Goal: Task Accomplishment & Management: Use online tool/utility

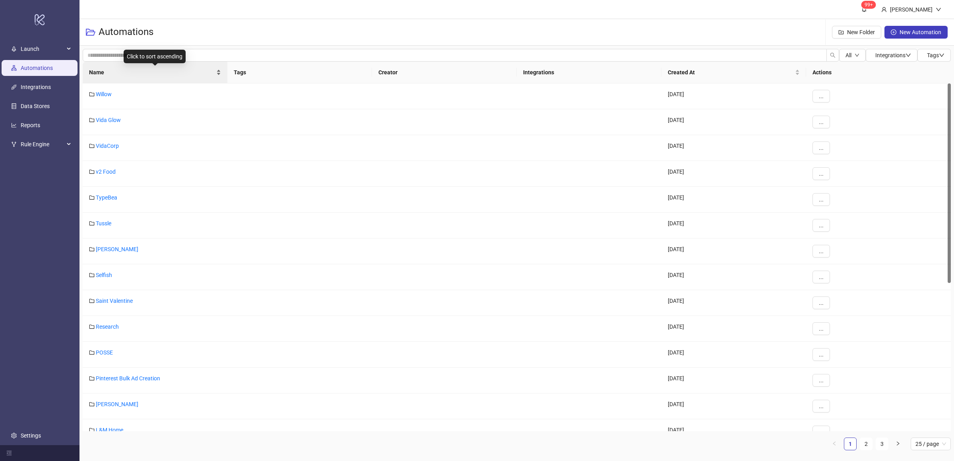
click at [219, 77] on div "Name" at bounding box center [155, 72] width 132 height 9
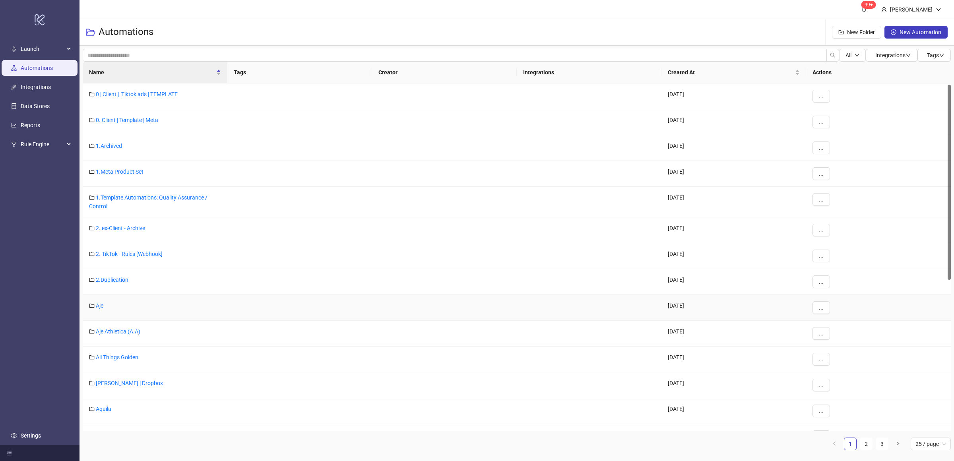
scroll to position [303, 0]
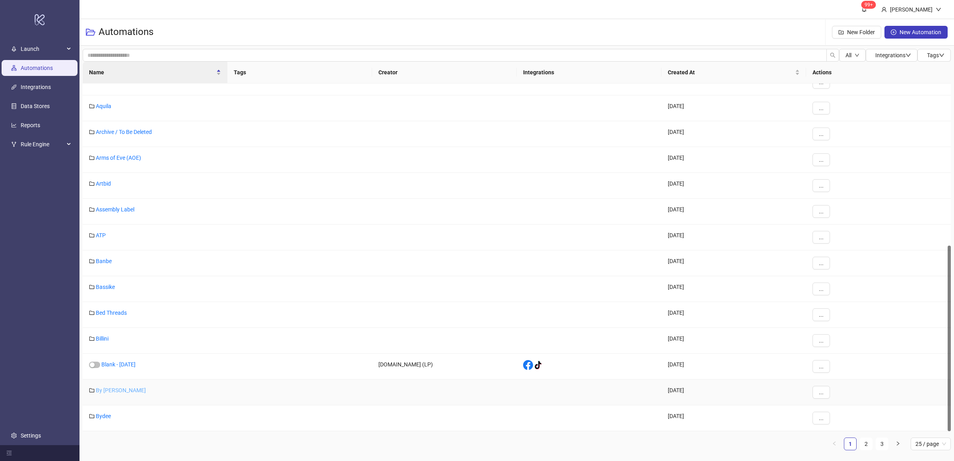
click at [114, 368] on link "By [PERSON_NAME]" at bounding box center [121, 390] width 50 height 6
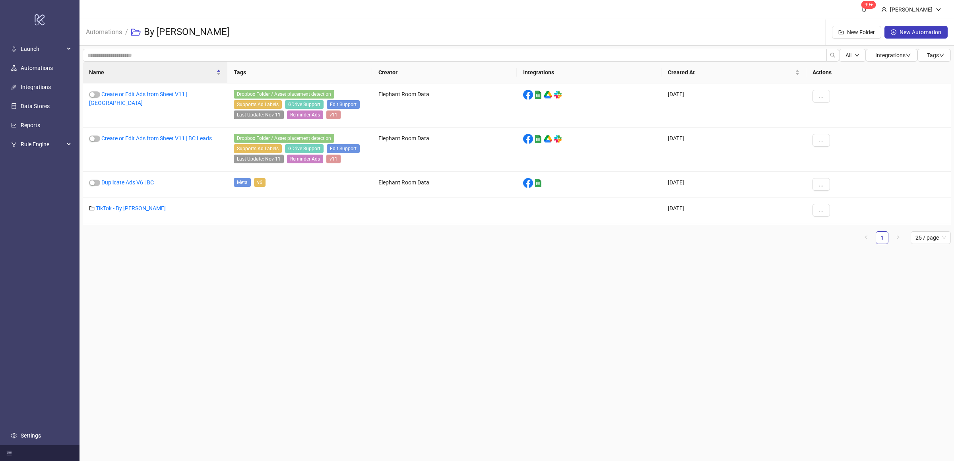
click at [198, 302] on main "99+ [PERSON_NAME] Automations / By [PERSON_NAME] Folder New Automation All Inte…" at bounding box center [516, 230] width 874 height 461
click at [234, 322] on main "99+ [PERSON_NAME] Automations / By [PERSON_NAME] Folder New Automation All Inte…" at bounding box center [516, 230] width 874 height 461
click at [144, 184] on link "Duplicate Ads V6 | BC" at bounding box center [127, 182] width 52 height 6
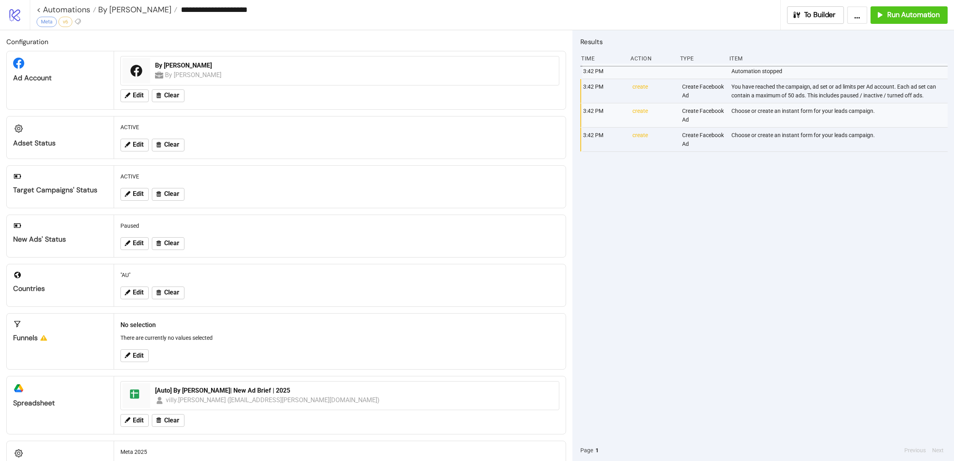
click at [713, 269] on div "3:42 PM Automation stopped 3:42 PM create Create Facebook Ad You have reached t…" at bounding box center [763, 252] width 367 height 376
click at [757, 19] on div "Run Automation" at bounding box center [907, 14] width 64 height 9
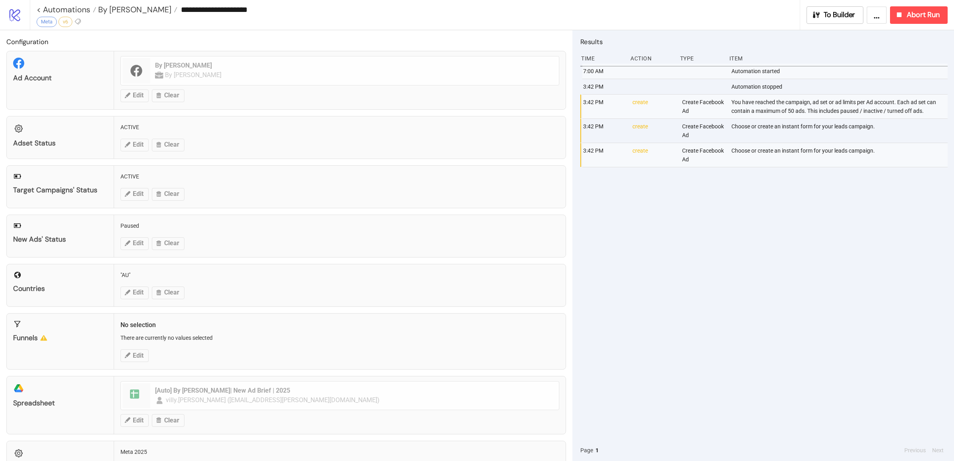
click at [757, 201] on div "7:00 AM Automation started 3:42 PM Automation stopped 3:42 PM create Create Fac…" at bounding box center [763, 252] width 367 height 376
